Goal: Navigation & Orientation: Go to known website

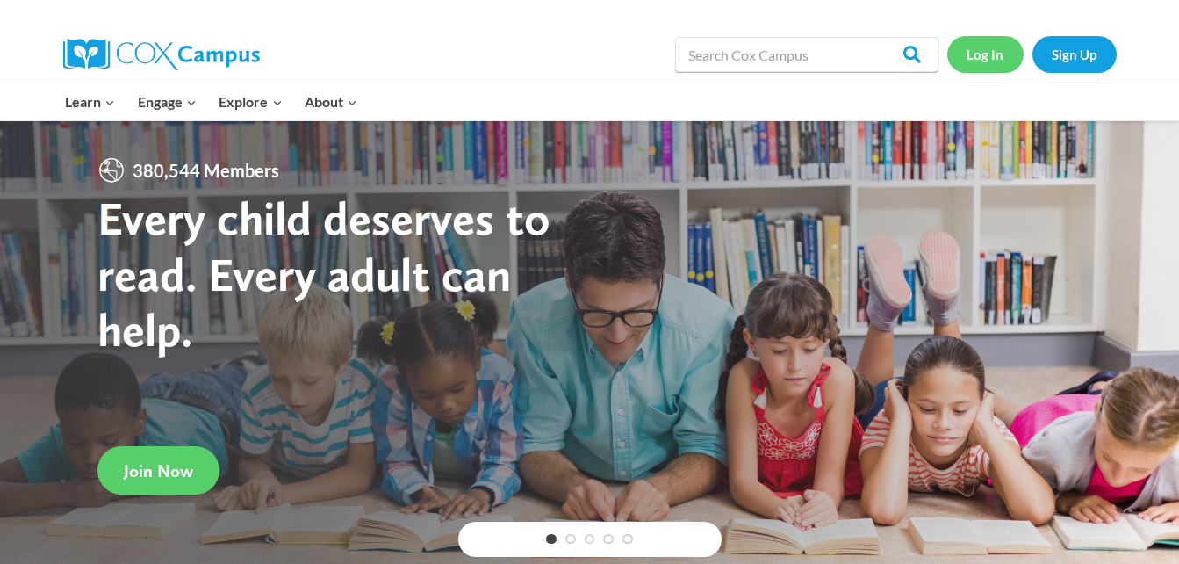
click at [978, 46] on link "Log In" at bounding box center [985, 54] width 76 height 36
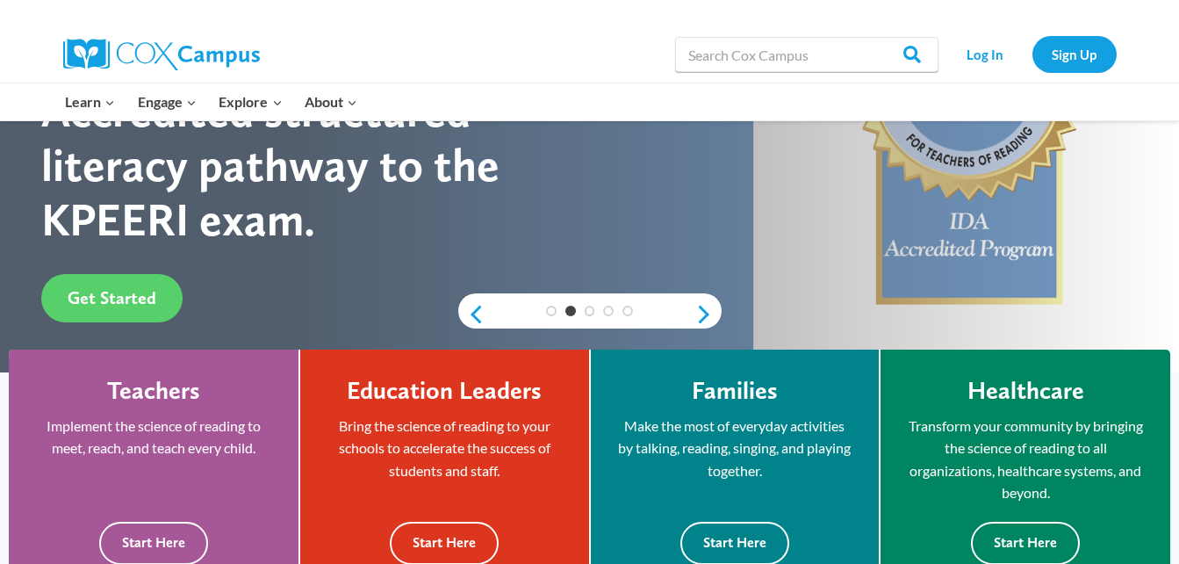
scroll to position [281, 0]
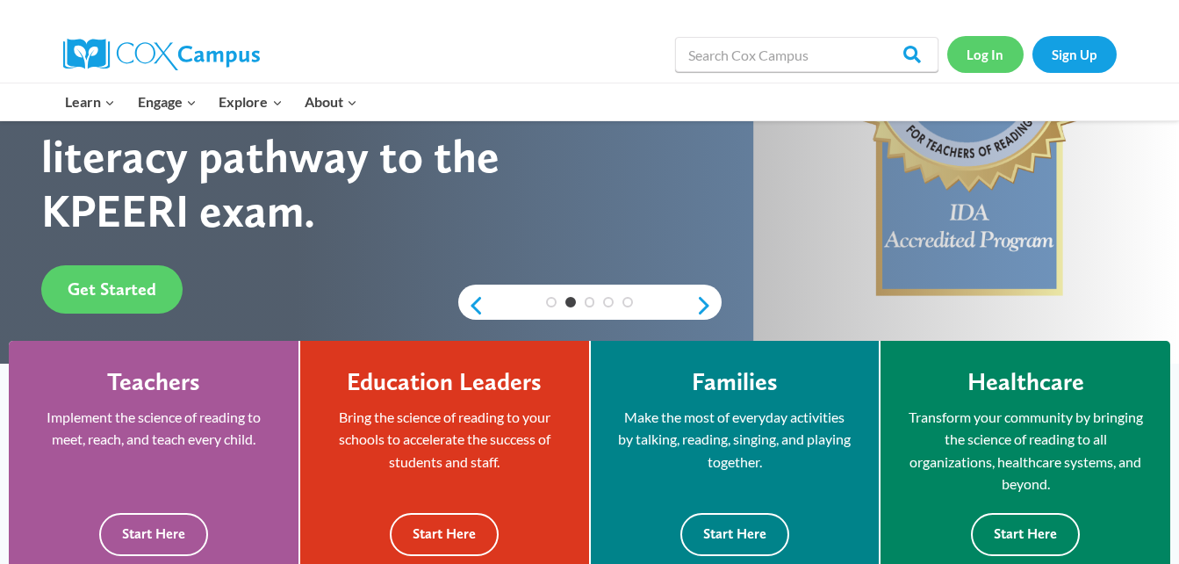
click at [988, 48] on link "Log In" at bounding box center [985, 54] width 76 height 36
